Goal: Complete application form

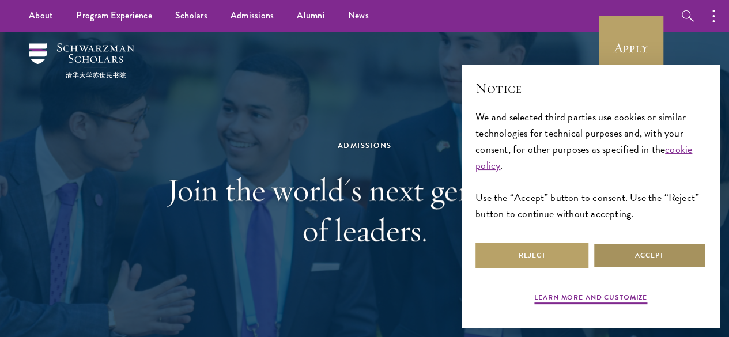
click at [672, 245] on button "Accept" at bounding box center [649, 256] width 113 height 26
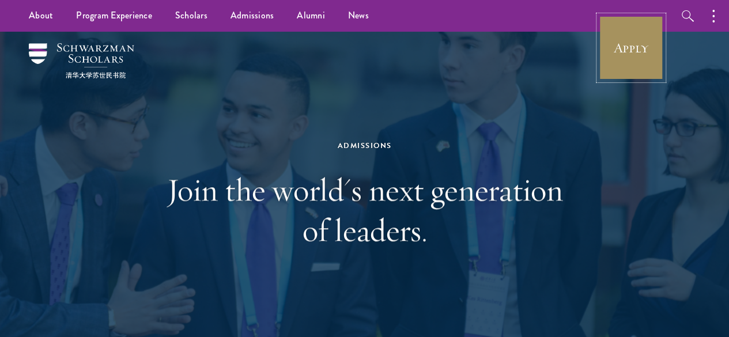
click at [613, 52] on link "Apply" at bounding box center [631, 48] width 65 height 65
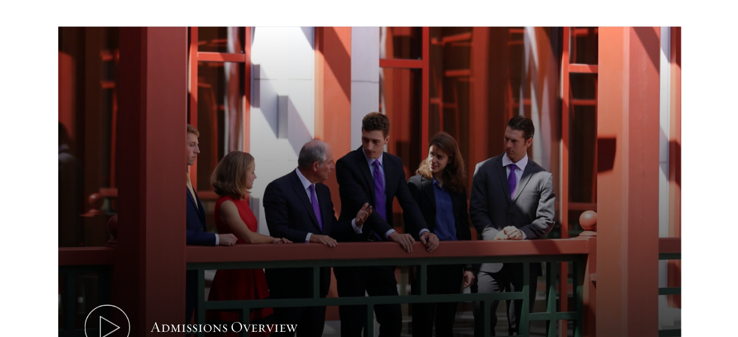
scroll to position [576, 0]
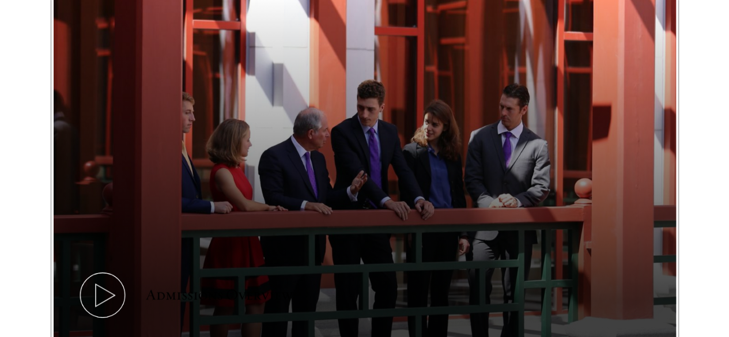
click at [129, 269] on icon at bounding box center [103, 295] width 52 height 52
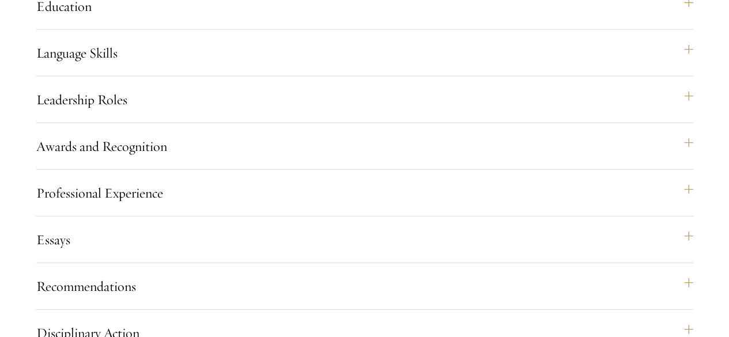
scroll to position [1215, 0]
